Goal: Transaction & Acquisition: Purchase product/service

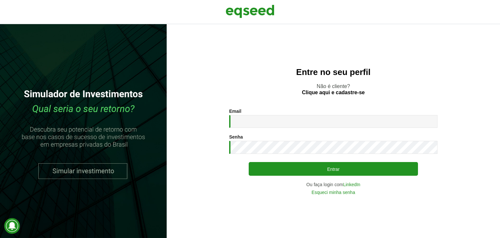
drag, startPoint x: 299, startPoint y: 114, endPoint x: 299, endPoint y: 117, distance: 3.6
click at [299, 114] on div "Email * Digite seu endereço de e-mail." at bounding box center [333, 117] width 208 height 19
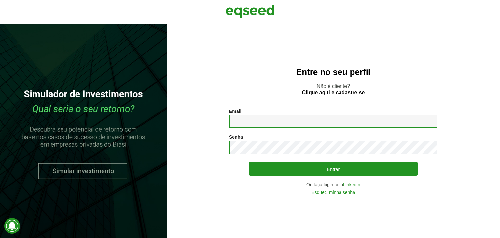
click at [287, 122] on input "Email *" at bounding box center [333, 121] width 208 height 13
type input "**********"
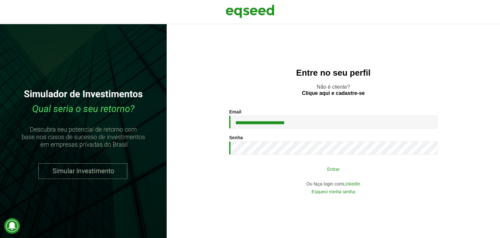
click at [294, 168] on button "Entrar" at bounding box center [333, 168] width 169 height 12
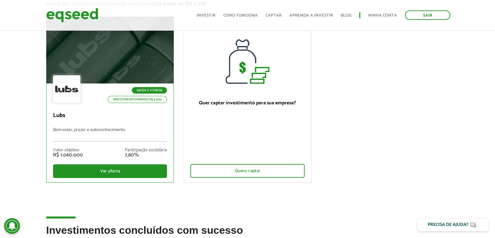
scroll to position [65, 0]
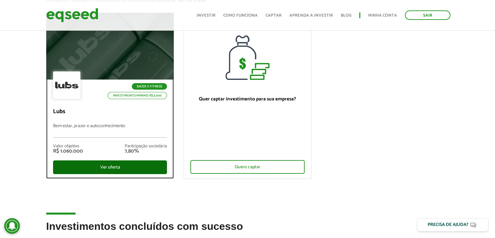
click at [110, 166] on div "Ver oferta" at bounding box center [110, 167] width 114 height 14
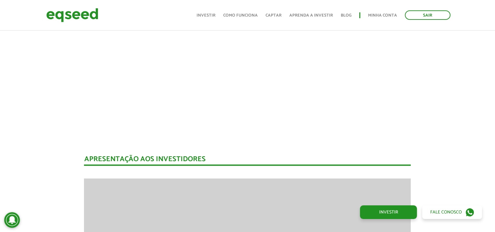
scroll to position [764, 0]
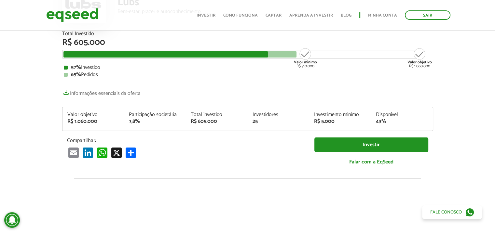
scroll to position [65, 0]
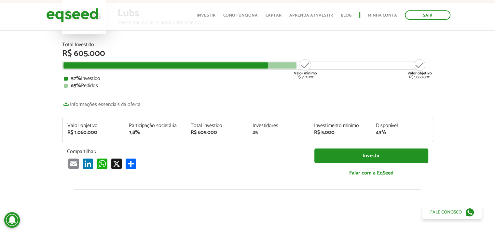
click at [307, 64] on div "Valor mínimo R$ 710.000" at bounding box center [305, 69] width 24 height 21
drag, startPoint x: 283, startPoint y: 66, endPoint x: 294, endPoint y: 65, distance: 11.1
click at [284, 66] on div at bounding box center [179, 66] width 233 height 6
drag, startPoint x: 240, startPoint y: 65, endPoint x: 252, endPoint y: 67, distance: 11.8
click at [241, 65] on div at bounding box center [165, 66] width 204 height 6
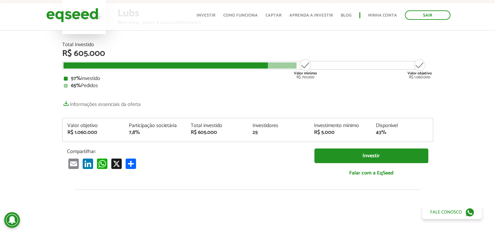
click at [285, 65] on div at bounding box center [179, 66] width 233 height 6
click at [303, 65] on div "Valor mínimo R$ 710.000" at bounding box center [305, 69] width 24 height 21
click at [422, 65] on div "Valor objetivo R$ 1.060.000" at bounding box center [420, 69] width 24 height 21
click at [387, 134] on div "43%" at bounding box center [402, 132] width 52 height 5
click at [387, 13] on link "Minha conta" at bounding box center [382, 15] width 29 height 4
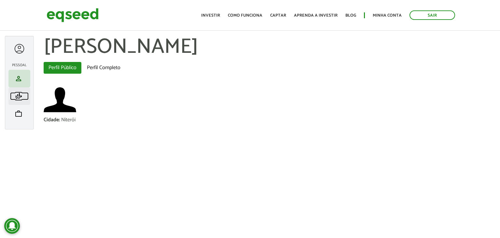
click at [17, 97] on span "finance_mode" at bounding box center [19, 96] width 8 height 8
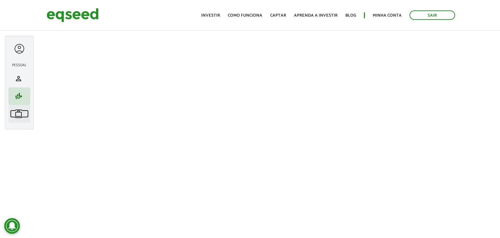
click at [21, 110] on span "work" at bounding box center [19, 114] width 8 height 8
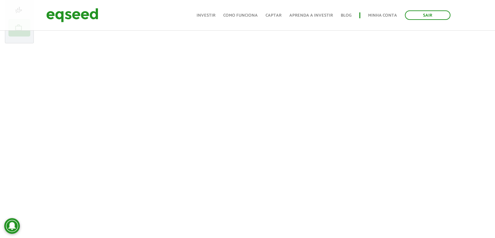
scroll to position [98, 0]
click at [440, 1] on header "Sair Toggle navigation Toggle navigation Início Investir Como funciona Captar A…" at bounding box center [247, 15] width 495 height 31
